Goal: Transaction & Acquisition: Register for event/course

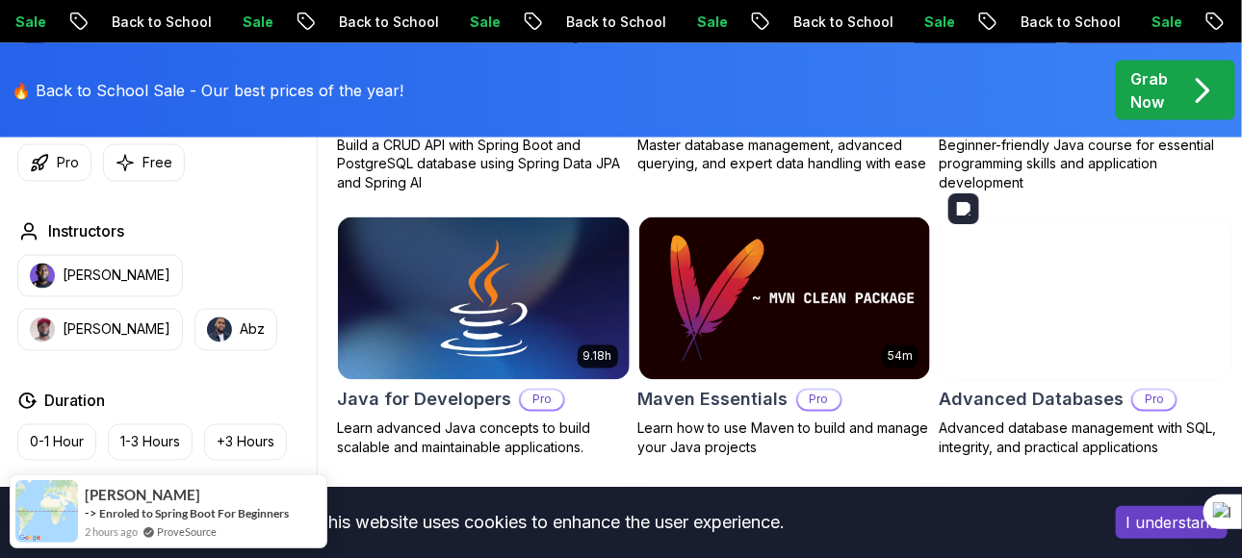
scroll to position [1248, 0]
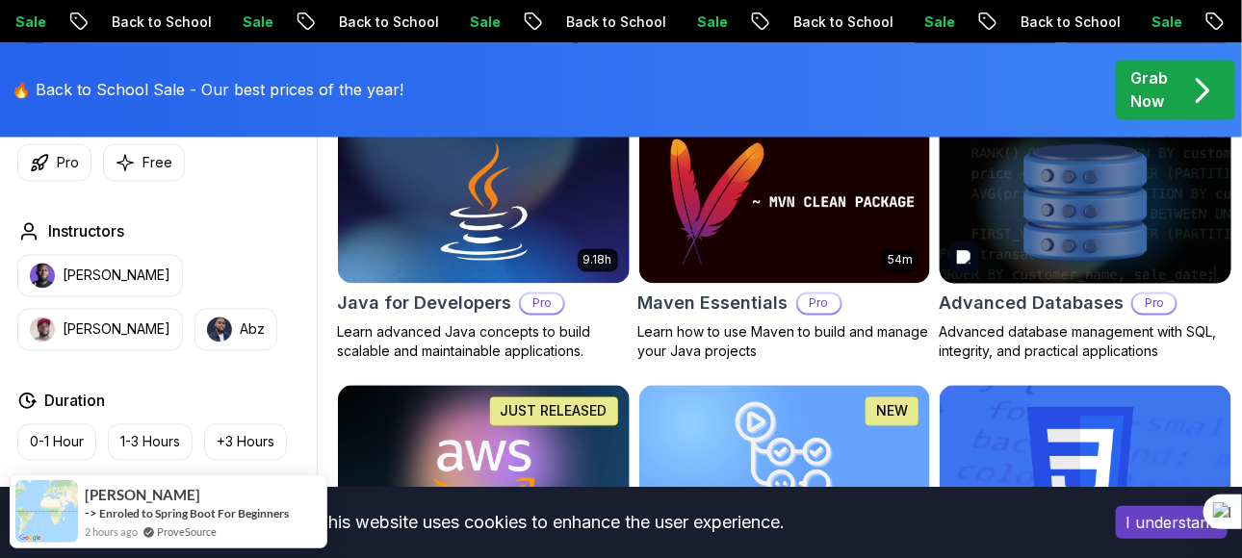
click at [1085, 238] on img at bounding box center [1086, 201] width 306 height 171
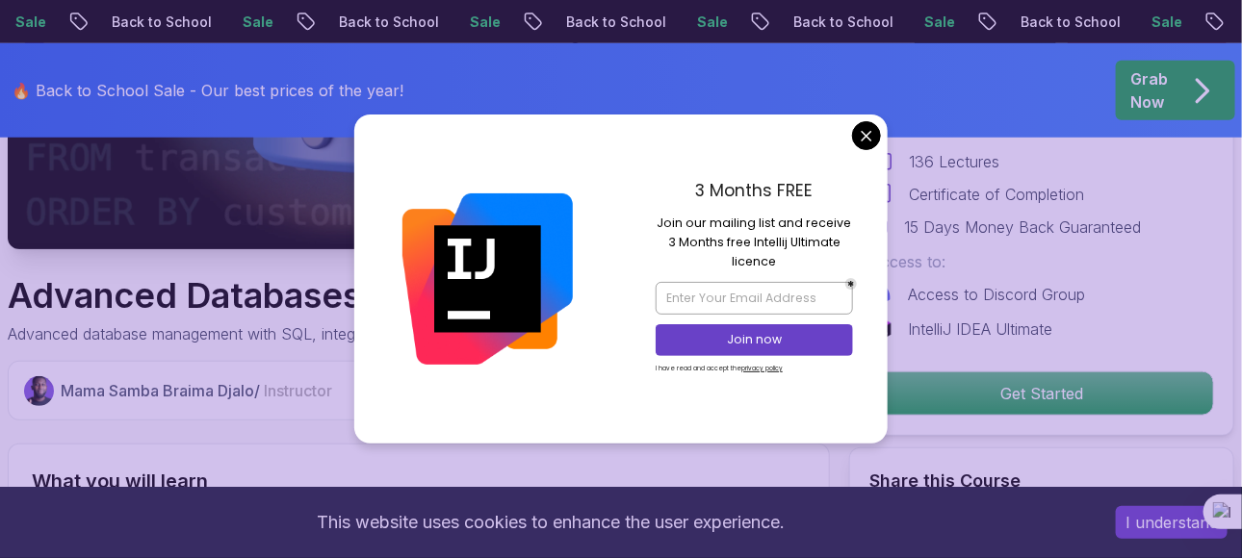
scroll to position [481, 0]
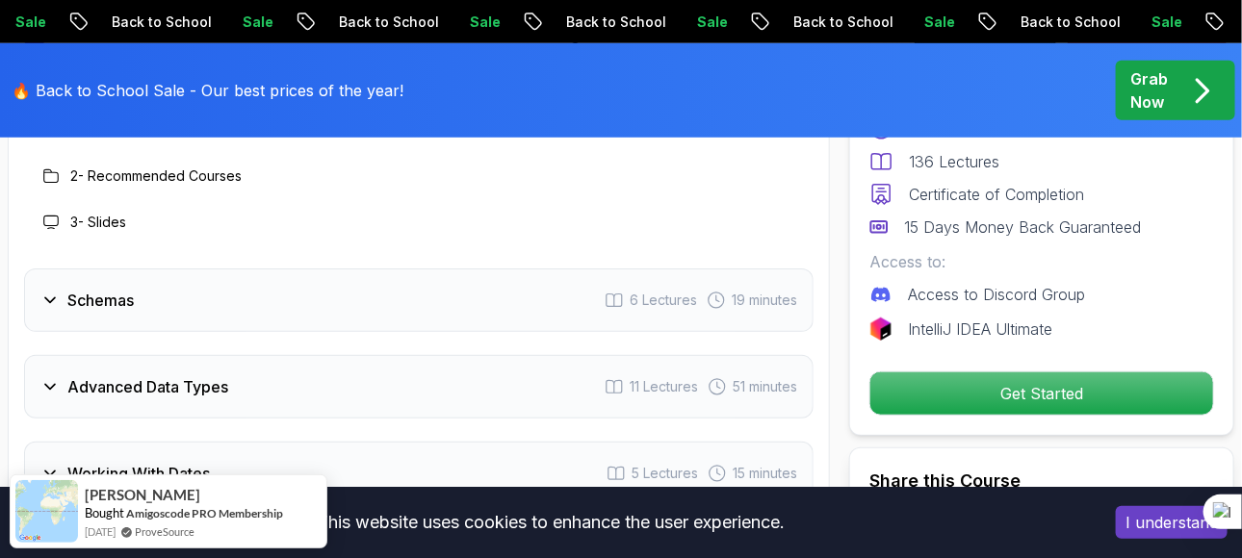
scroll to position [3080, 0]
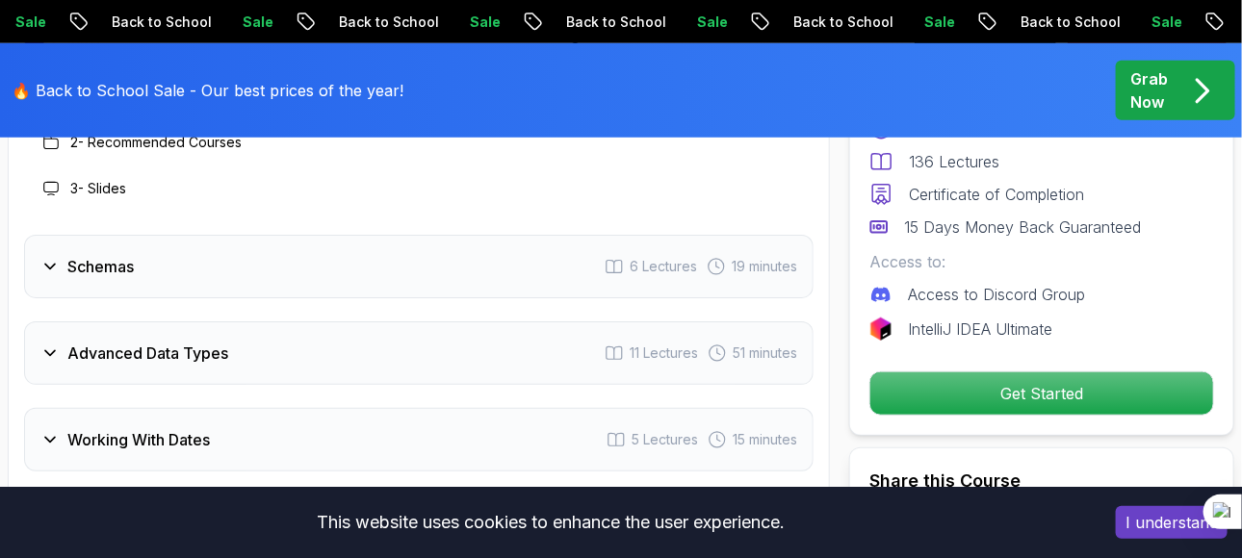
click at [54, 269] on icon at bounding box center [49, 266] width 19 height 19
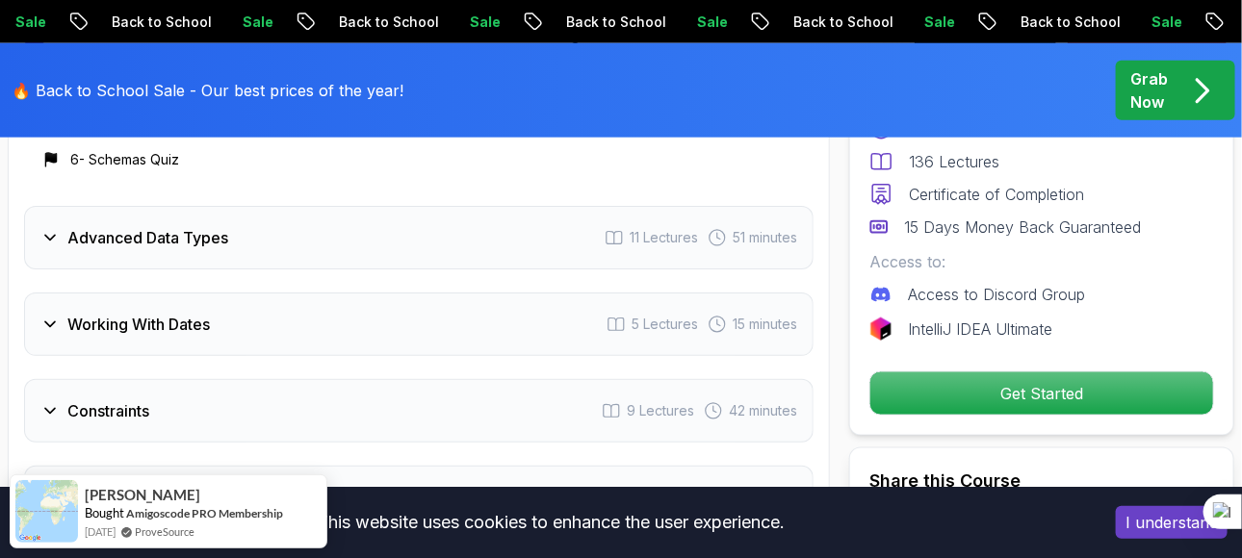
scroll to position [3369, 0]
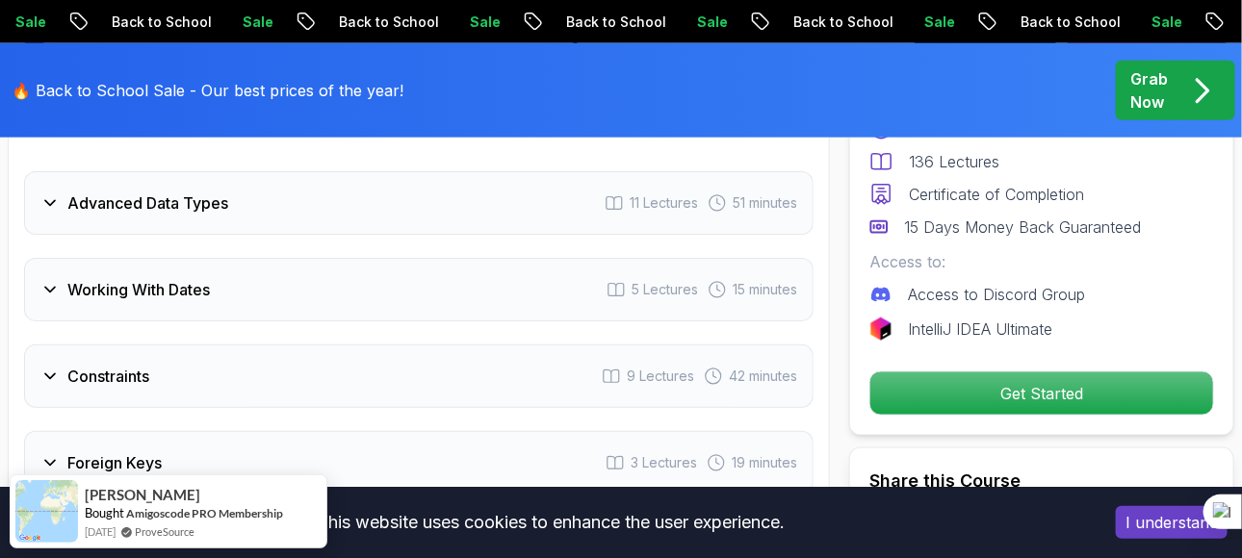
click at [52, 206] on icon at bounding box center [49, 202] width 19 height 19
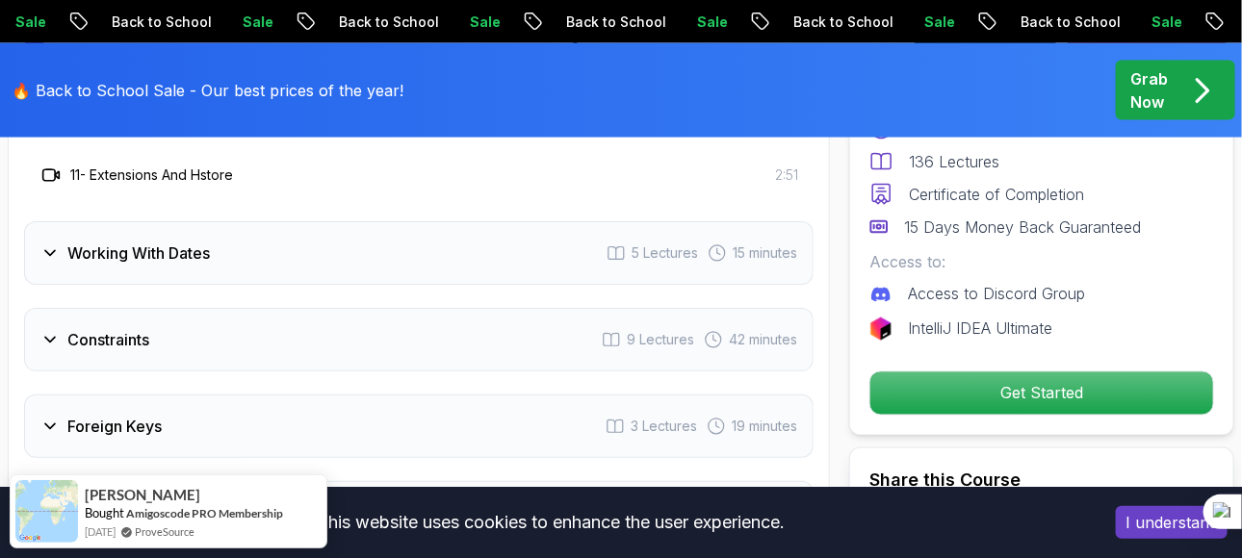
scroll to position [3657, 0]
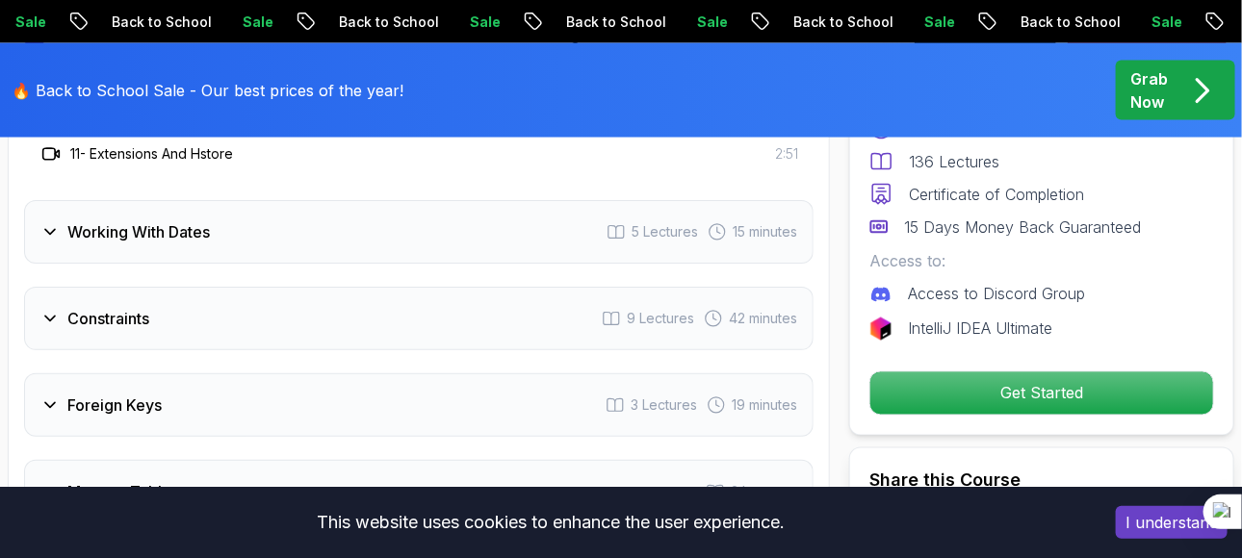
click at [56, 235] on icon at bounding box center [49, 231] width 19 height 19
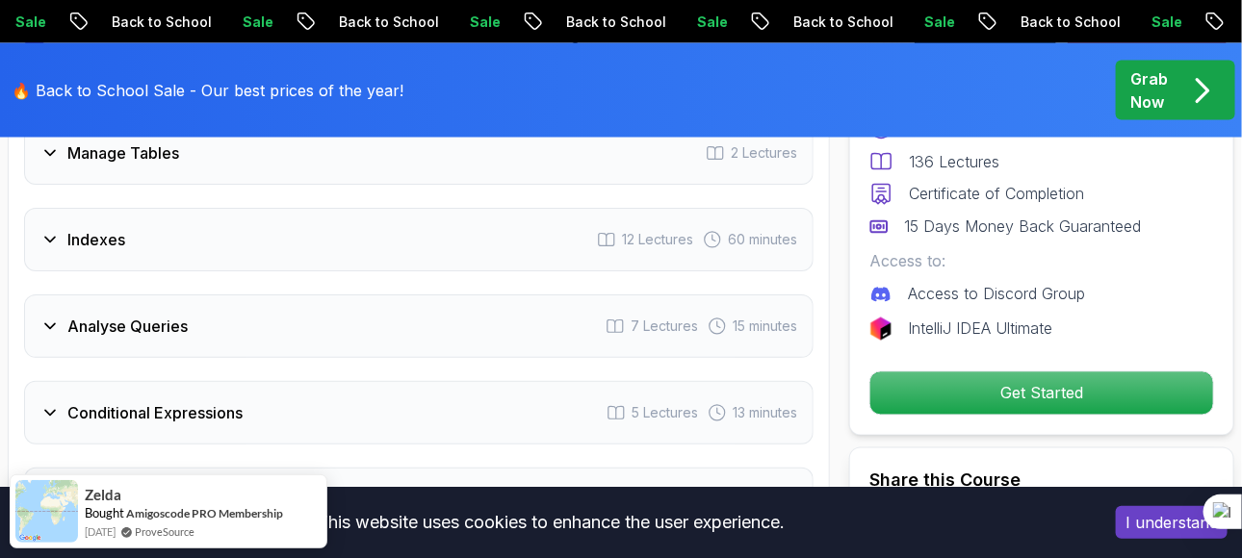
scroll to position [3753, 0]
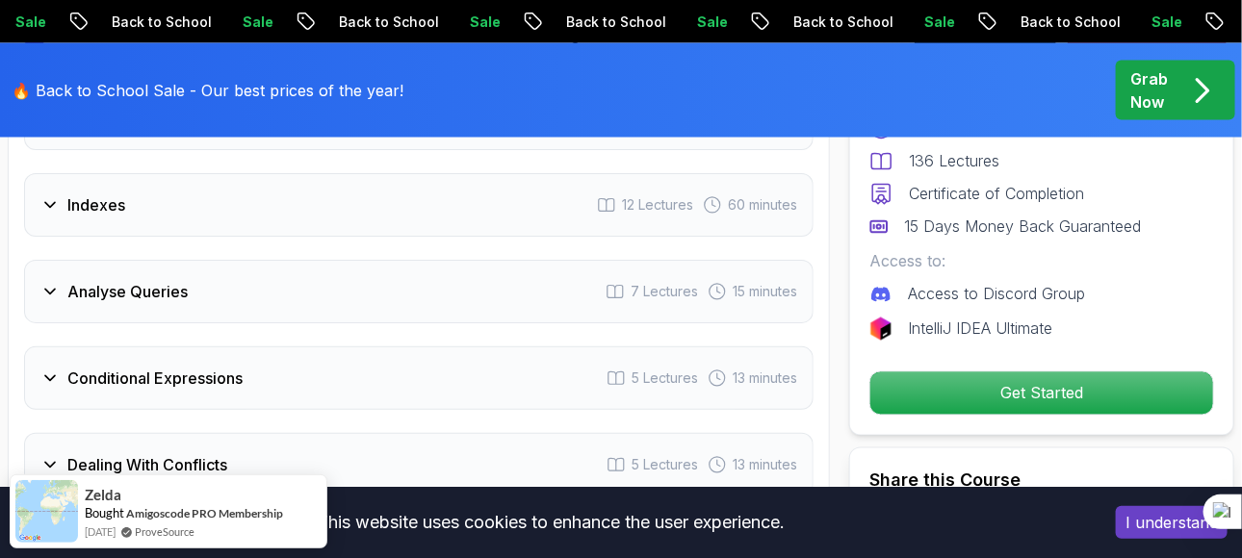
click at [57, 213] on icon at bounding box center [49, 204] width 19 height 19
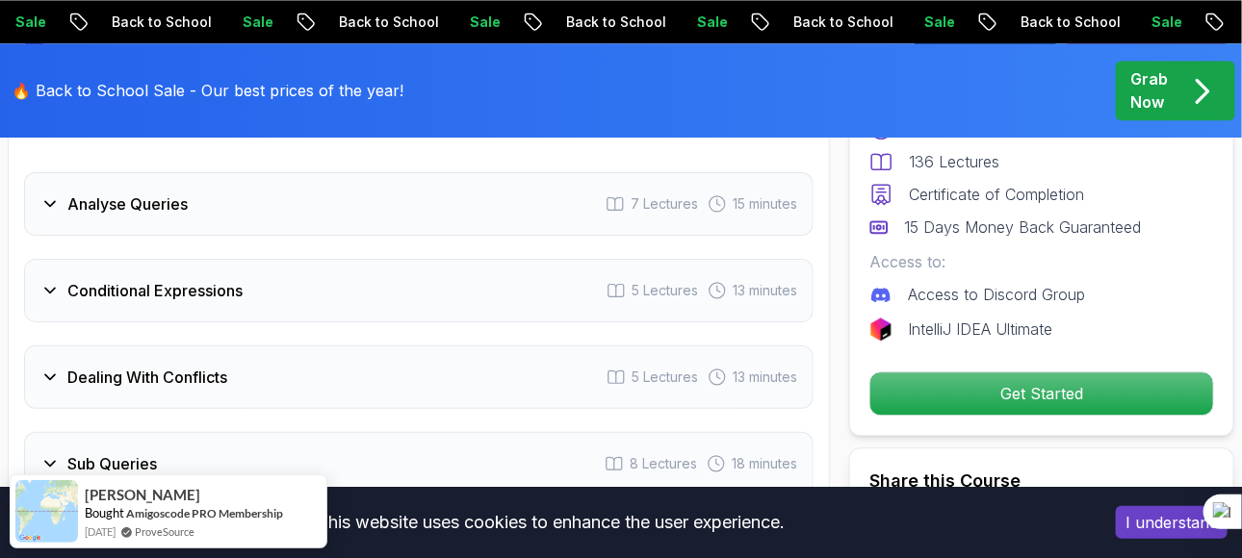
scroll to position [4196, 0]
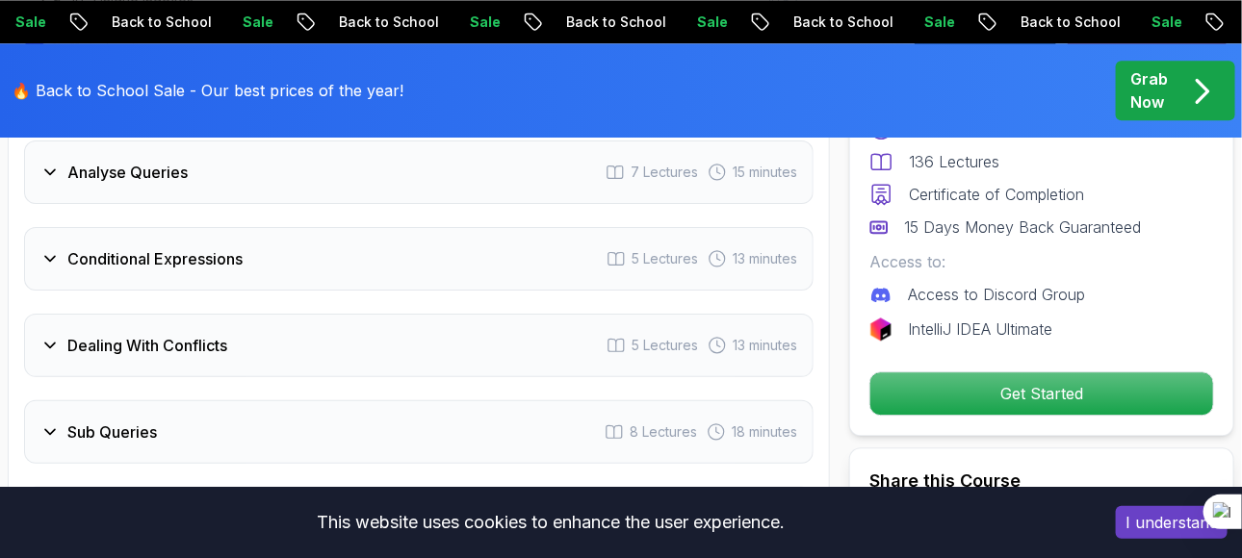
click at [56, 177] on icon at bounding box center [49, 172] width 19 height 19
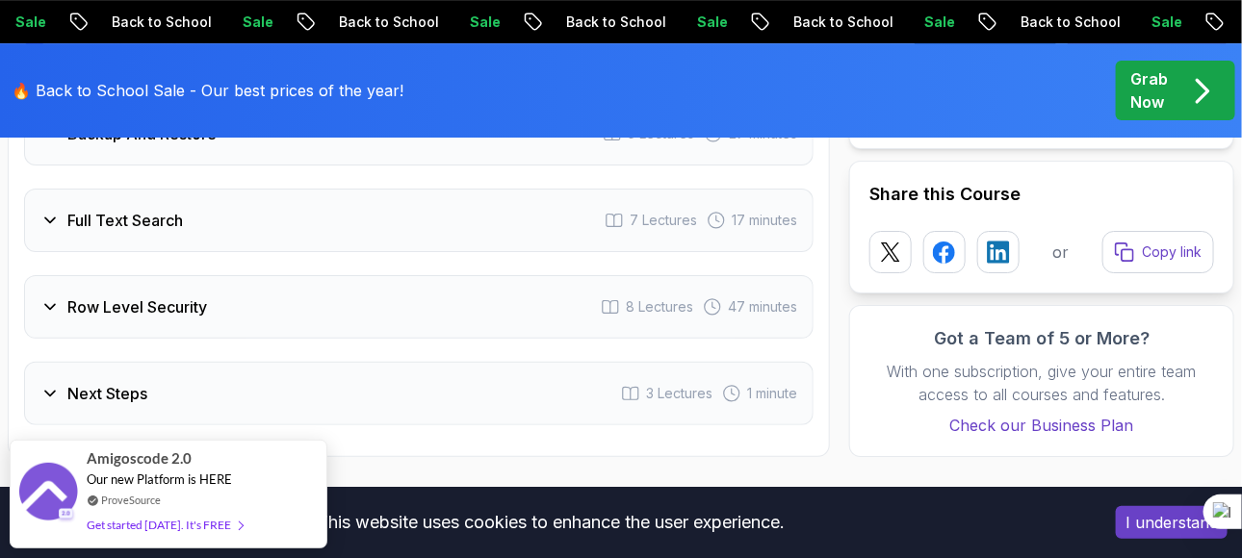
scroll to position [4774, 0]
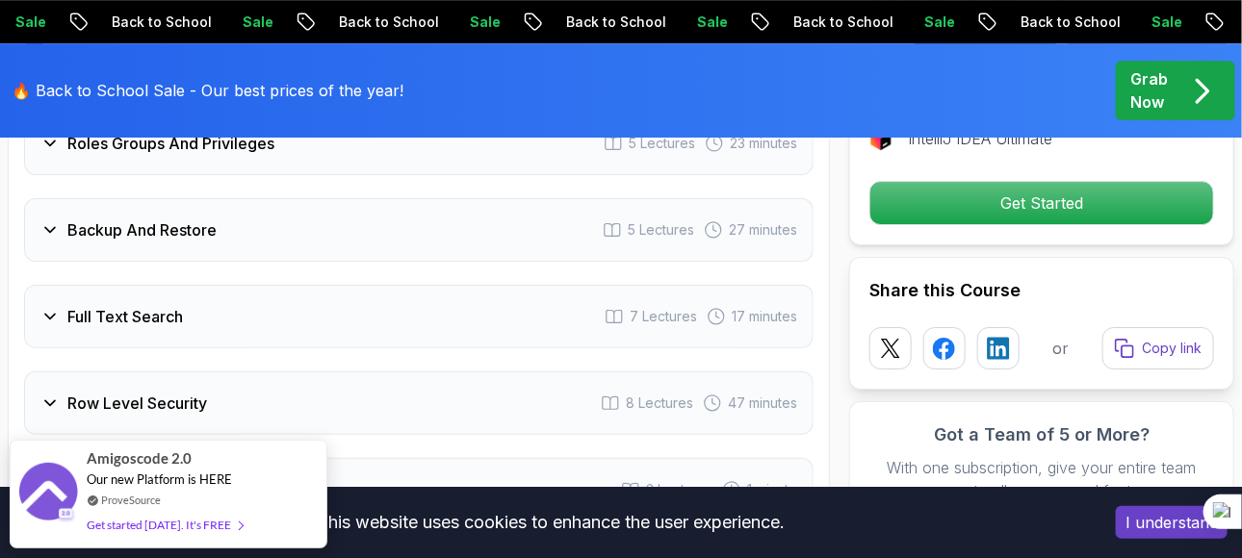
click at [54, 229] on icon at bounding box center [49, 229] width 19 height 19
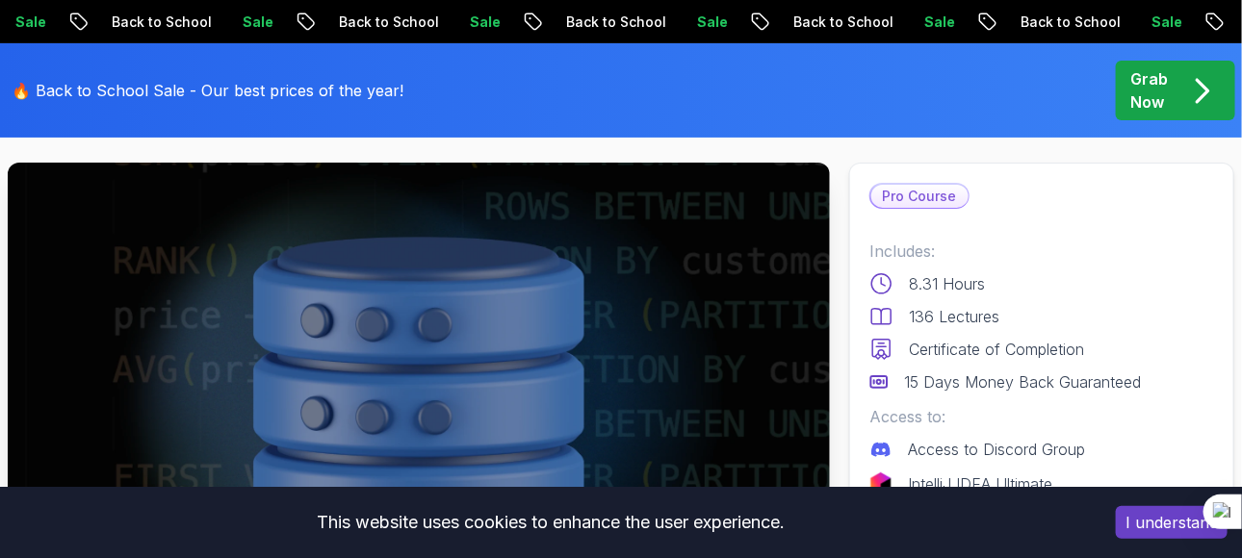
scroll to position [192, 0]
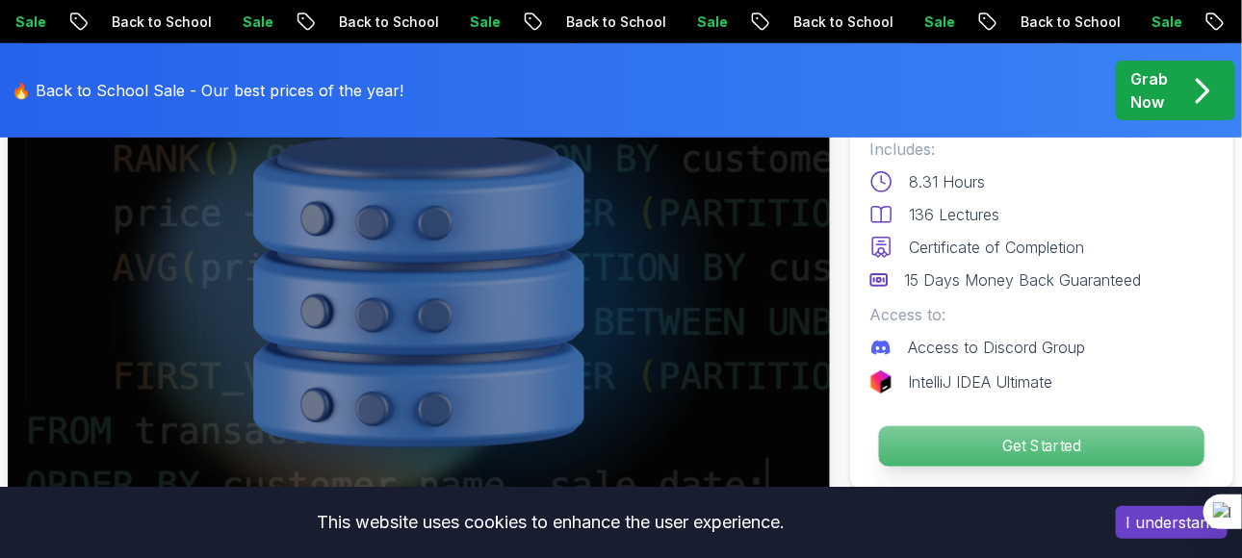
click at [921, 450] on p "Get Started" at bounding box center [1041, 446] width 325 height 40
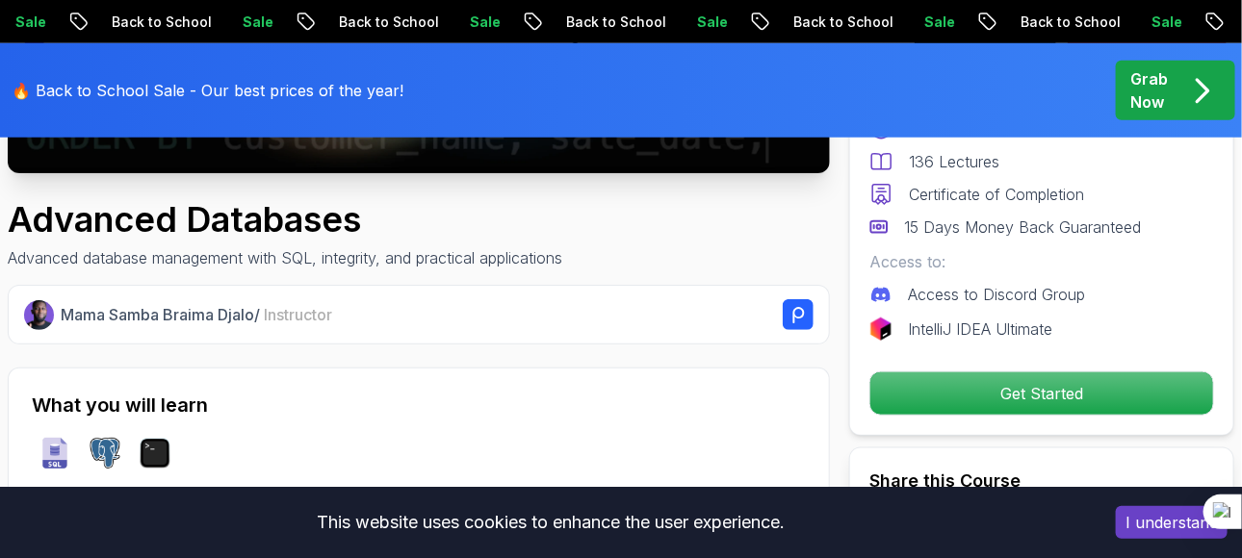
scroll to position [0, 0]
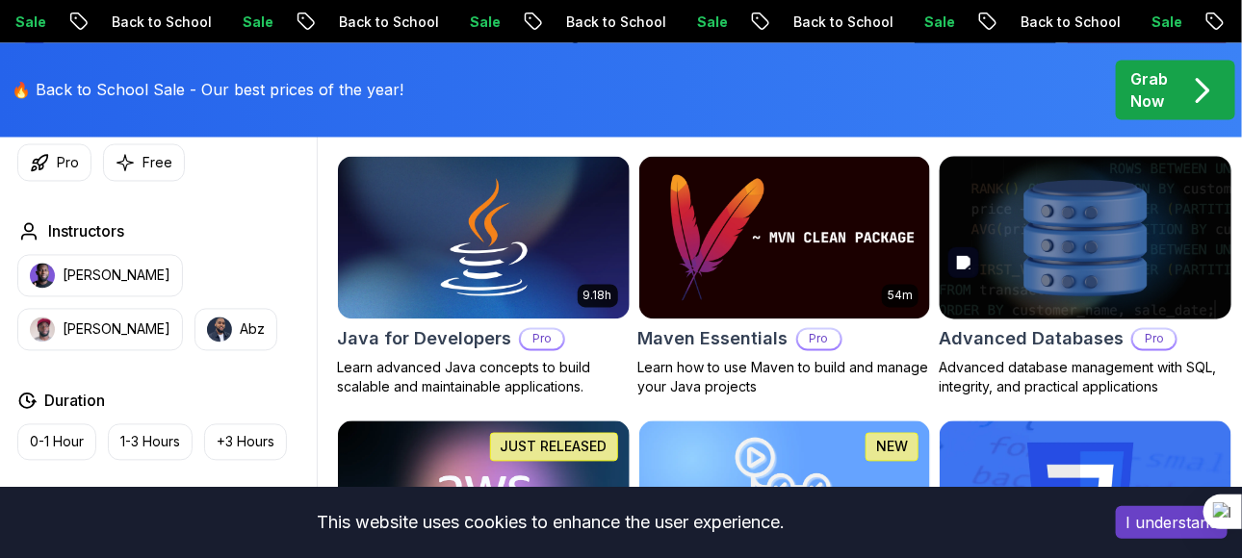
scroll to position [1152, 0]
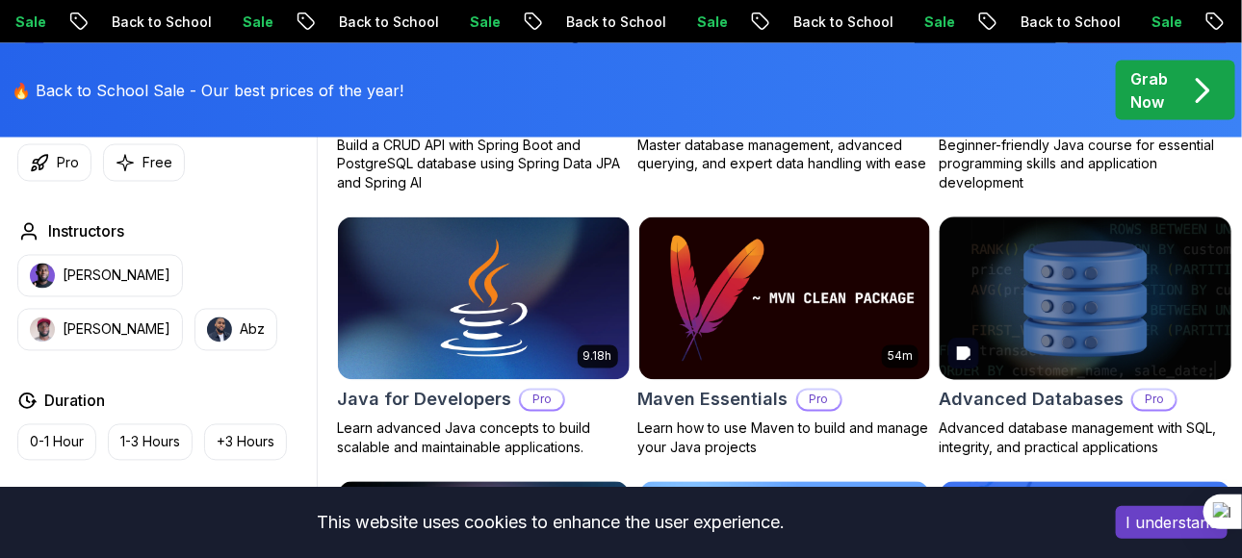
click at [1062, 288] on img at bounding box center [1086, 298] width 306 height 171
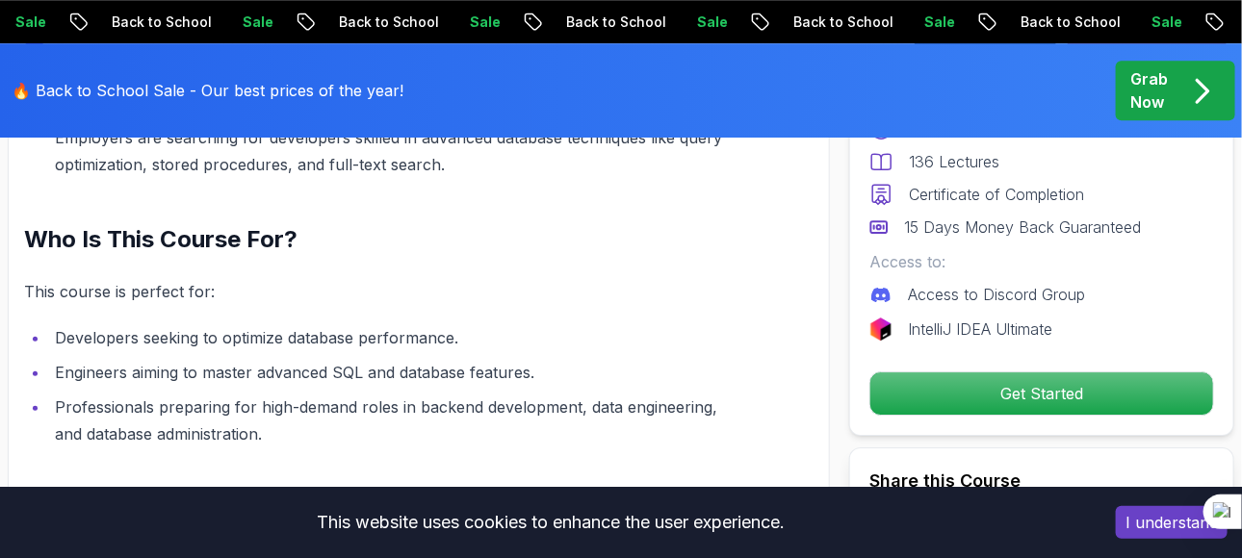
scroll to position [2117, 0]
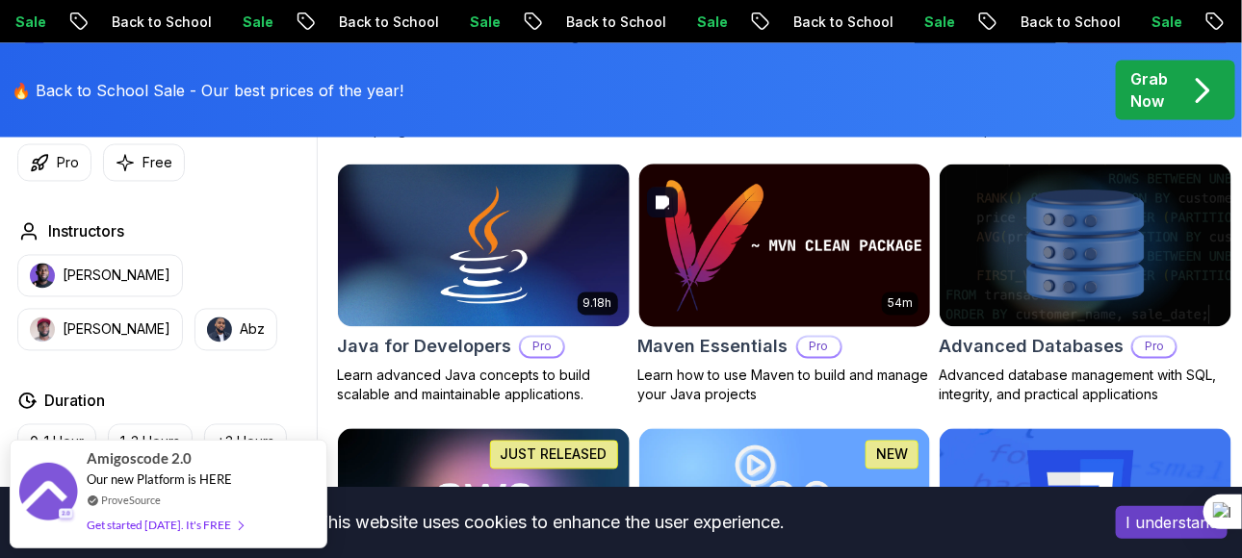
scroll to position [1193, 0]
